Goal: Find specific page/section: Find specific page/section

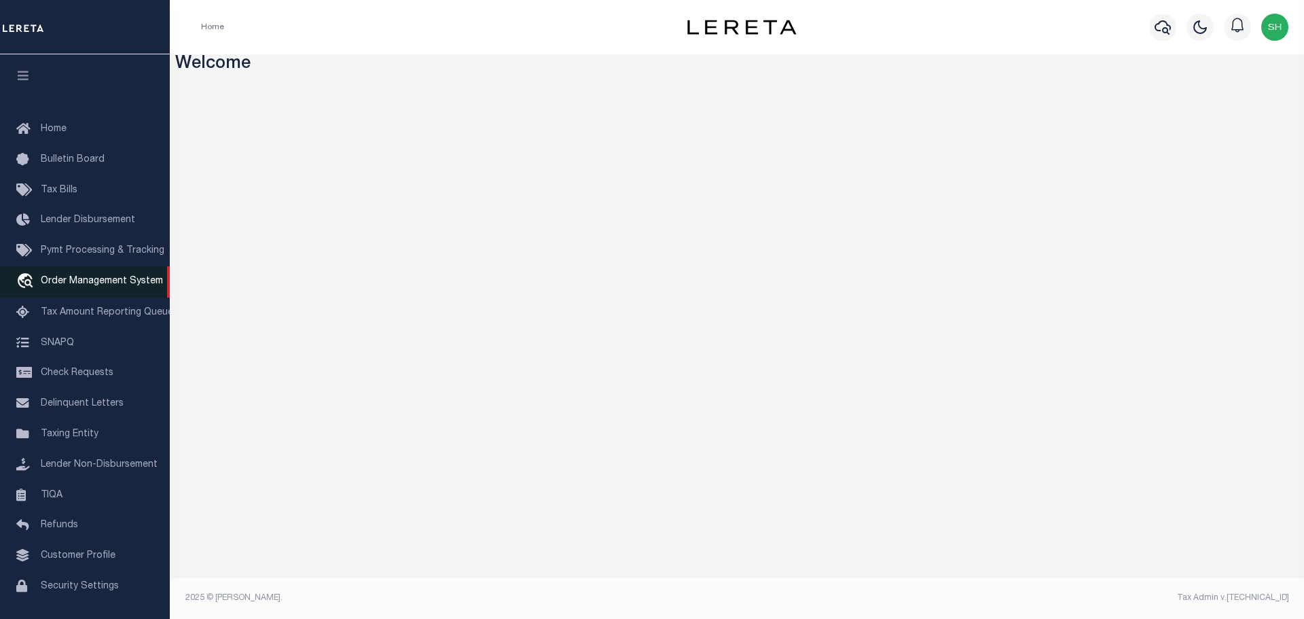
click at [77, 278] on link "travel_explore Order Management System" at bounding box center [85, 281] width 170 height 31
click at [71, 285] on span "Order Management System" at bounding box center [102, 281] width 122 height 10
click at [1281, 21] on img "button" at bounding box center [1274, 27] width 27 height 27
click at [87, 285] on span "Order Management System" at bounding box center [102, 281] width 122 height 10
click at [1287, 26] on img "button" at bounding box center [1274, 27] width 27 height 27
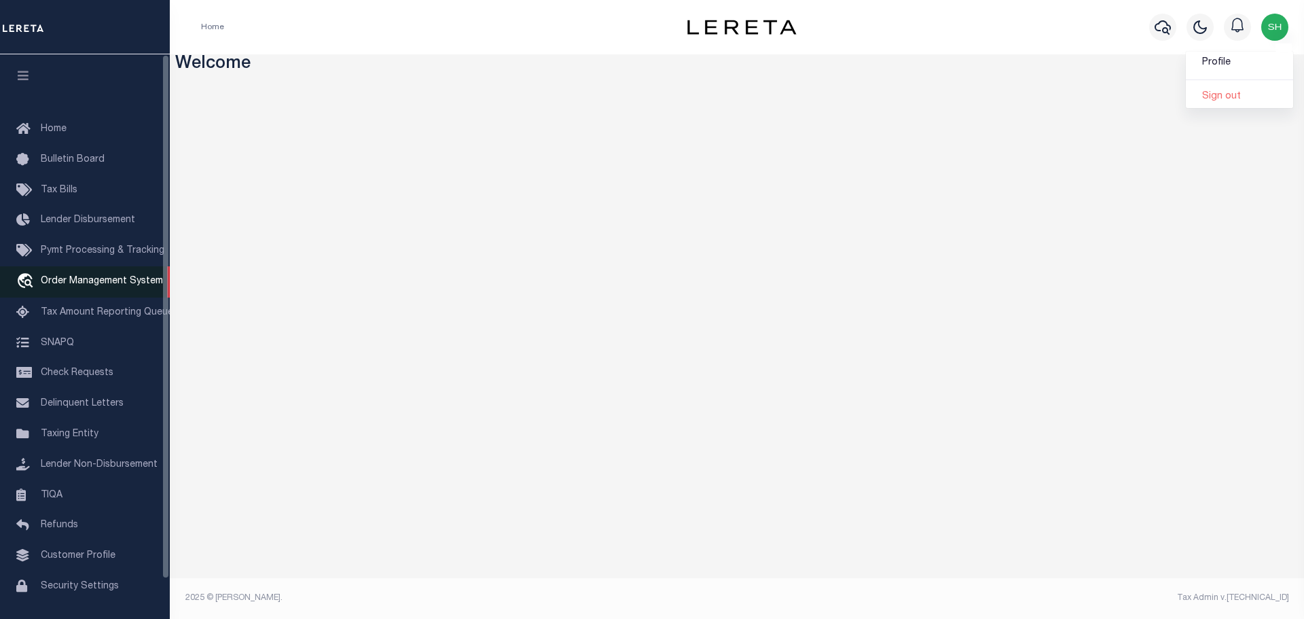
click at [77, 276] on link "travel_explore Order Management System" at bounding box center [85, 281] width 170 height 31
